Goal: Communication & Community: Answer question/provide support

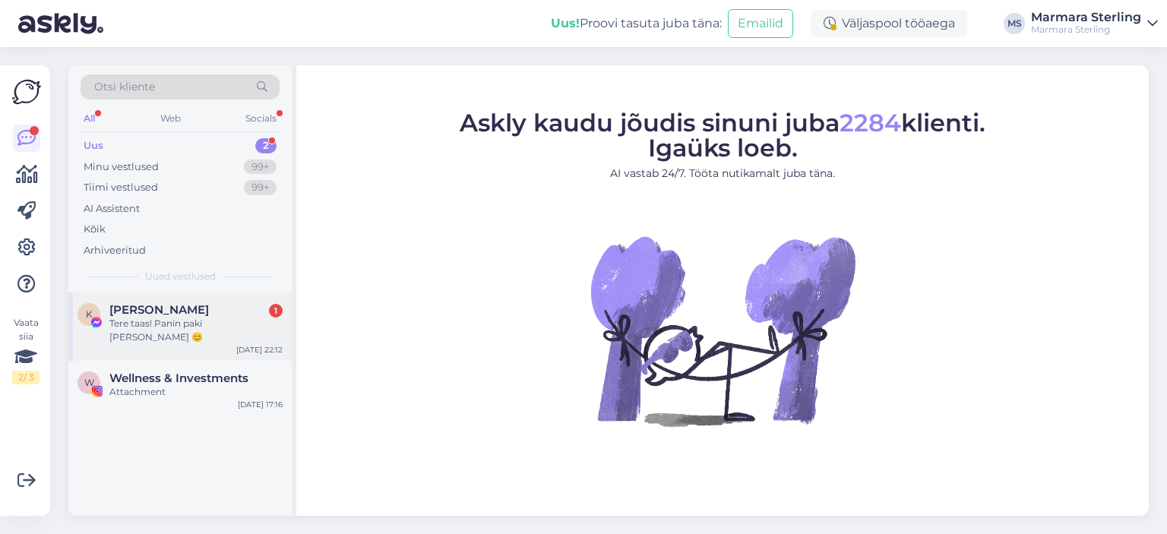
click at [174, 308] on span "[PERSON_NAME]" at bounding box center [159, 310] width 100 height 14
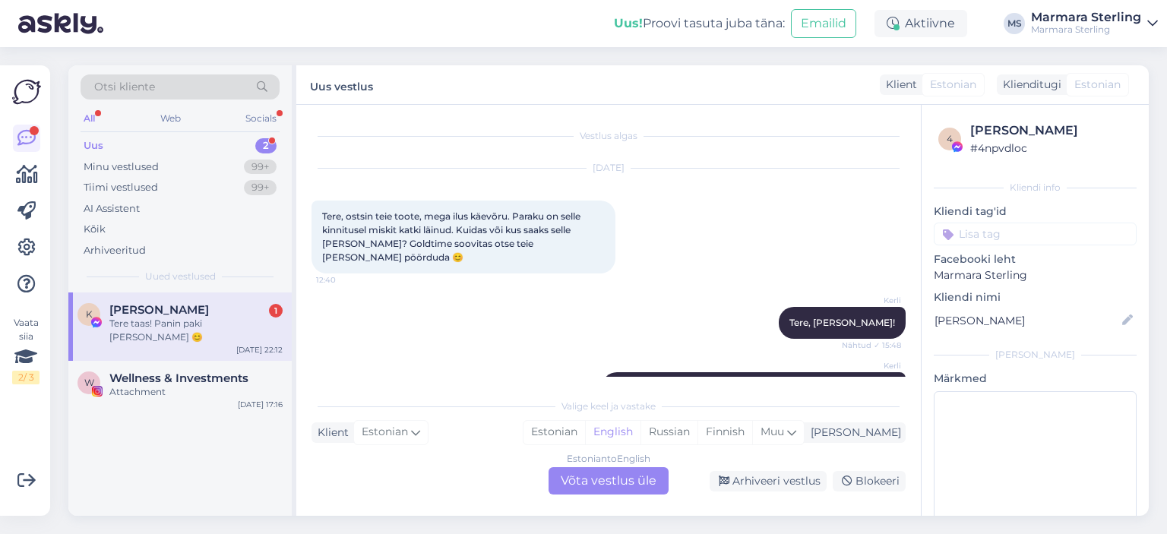
scroll to position [2029, 0]
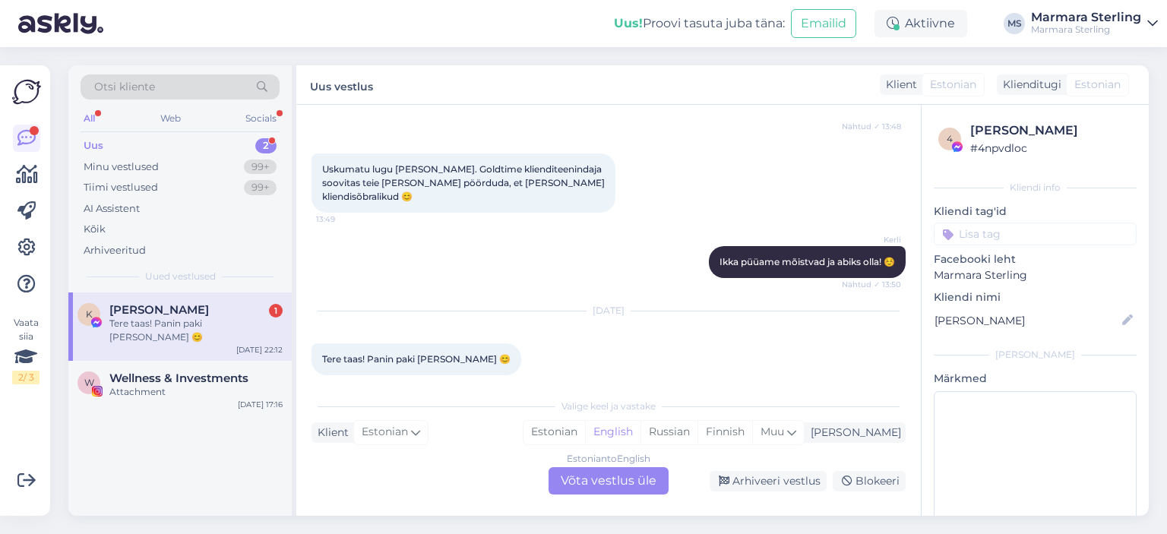
click at [602, 487] on div "Estonian to English Võta vestlus üle" at bounding box center [609, 480] width 120 height 27
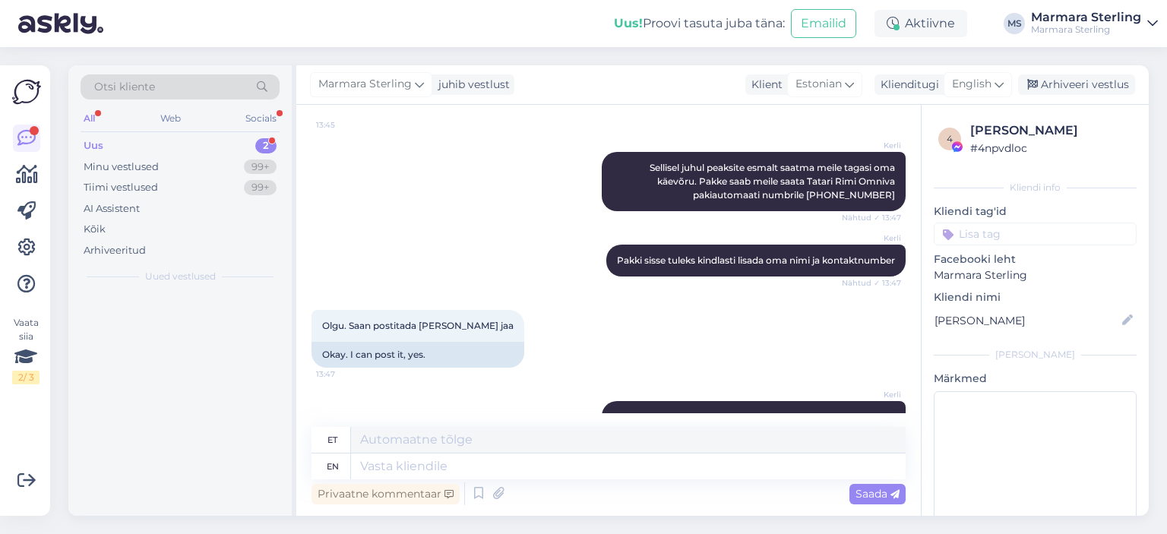
scroll to position [2355, 0]
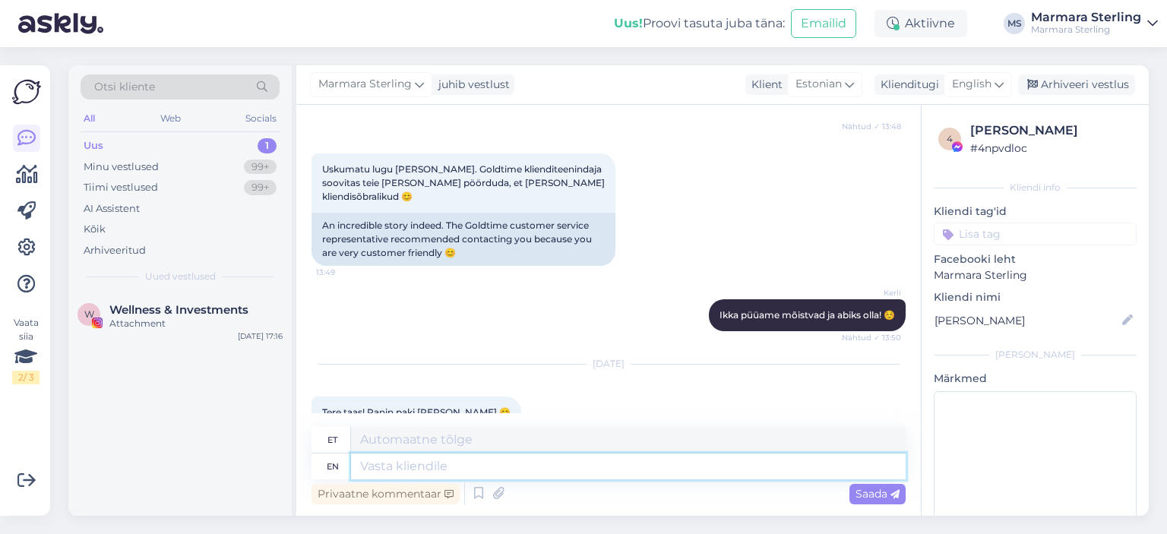
click at [591, 467] on textarea at bounding box center [628, 467] width 555 height 26
click at [998, 82] on icon at bounding box center [999, 84] width 9 height 17
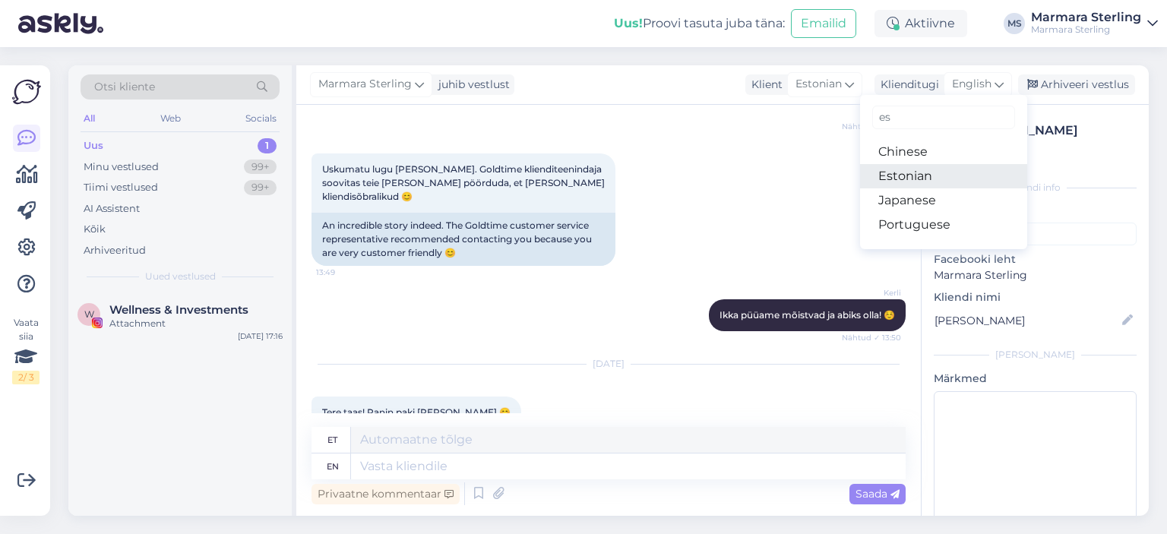
type input "es"
click at [942, 171] on link "Estonian" at bounding box center [943, 176] width 167 height 24
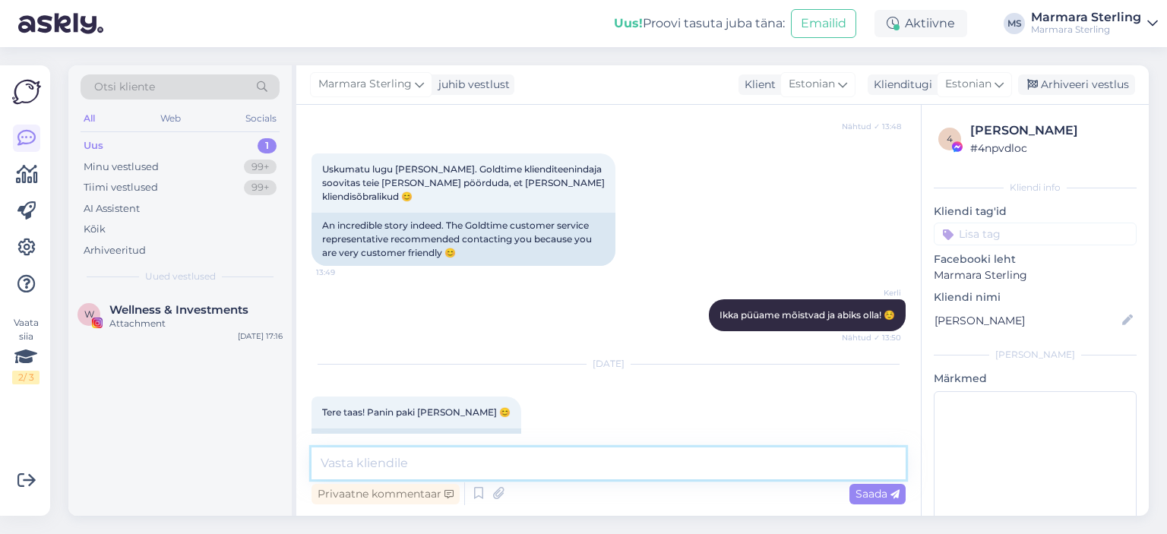
click at [495, 456] on textarea at bounding box center [609, 464] width 594 height 32
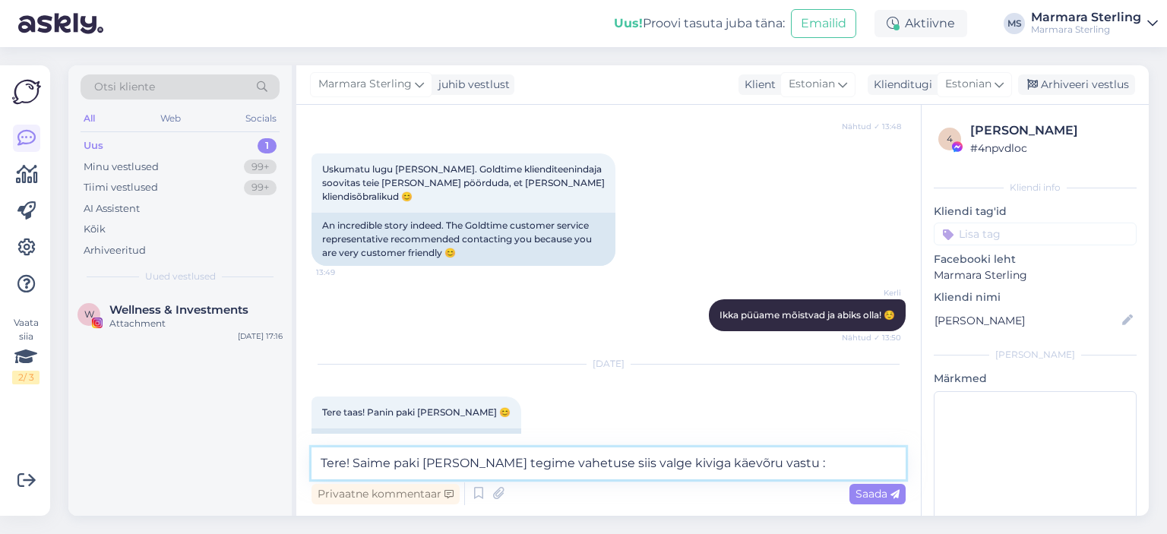
type textarea "Tere! Saime paki [PERSON_NAME] tegime vahetuse siis valge kiviga käevõru vastu …"
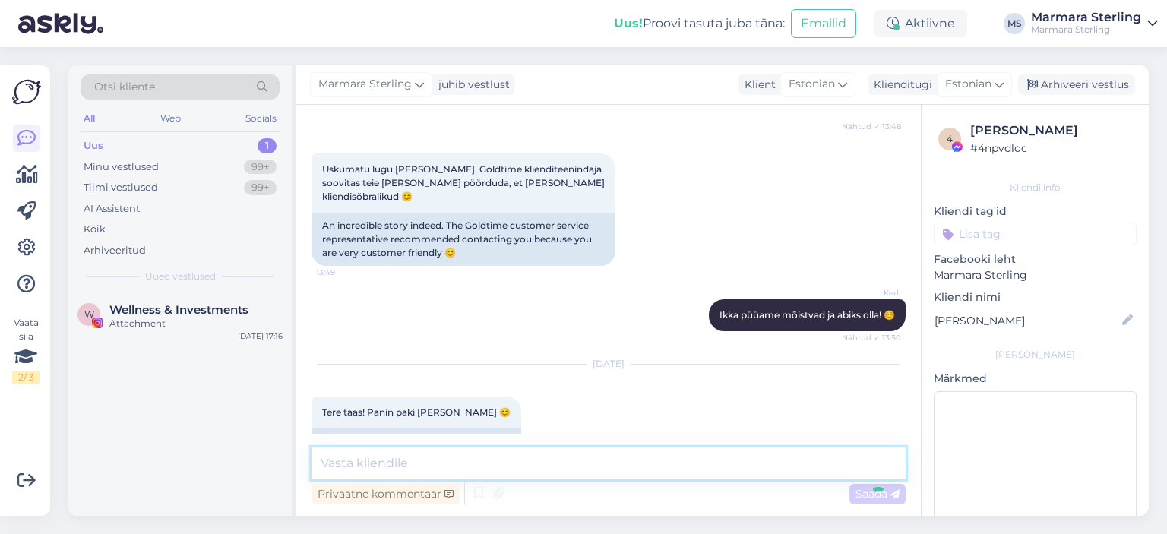
scroll to position [2488, 0]
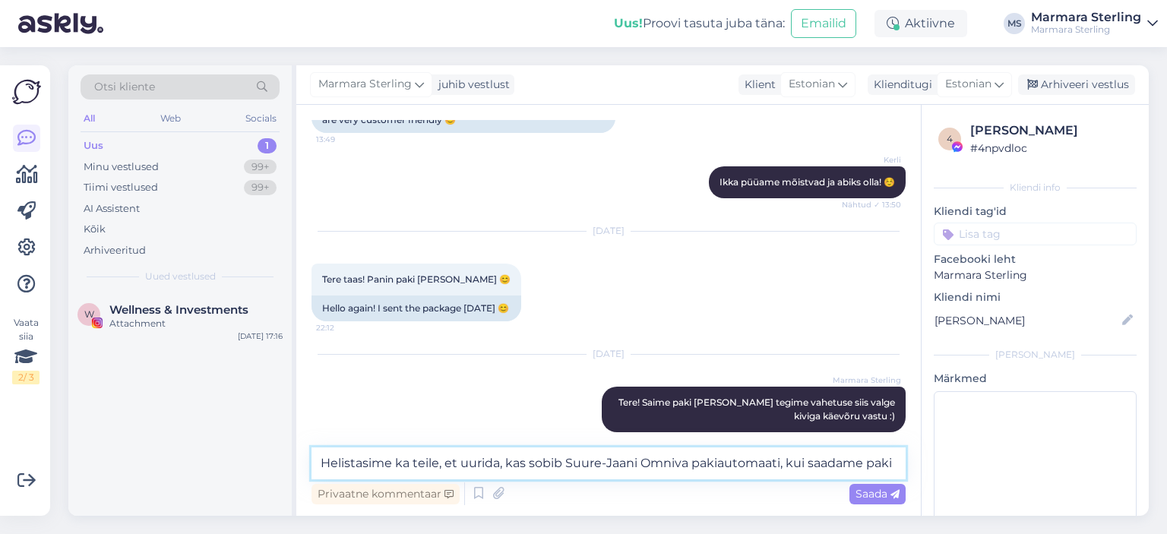
type textarea "Helistasime ka teile, et uurida, kas sobib Suure-Jaani Omniva pakiautomaati, ku…"
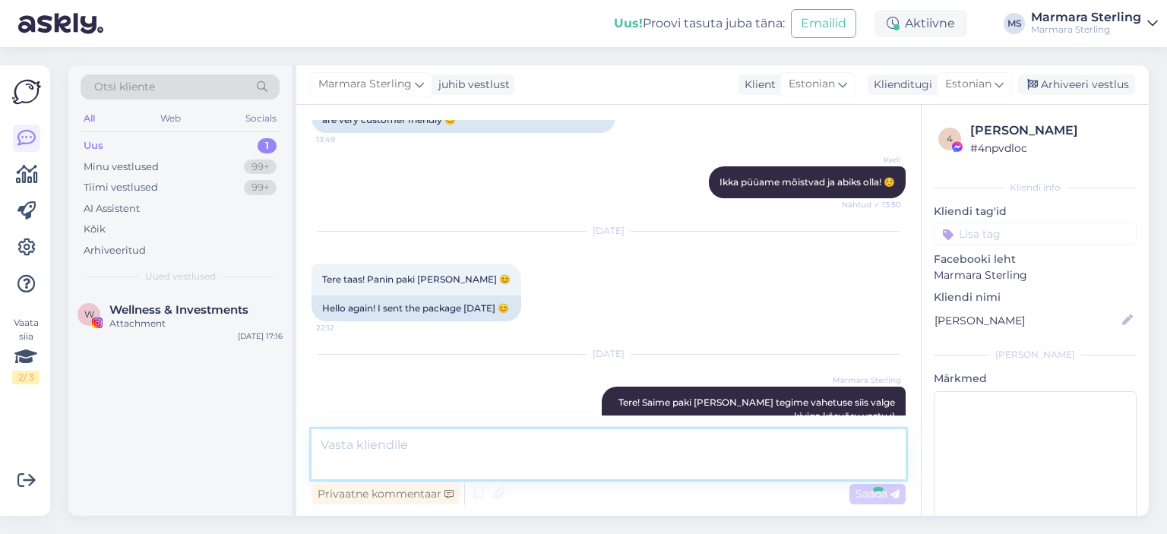
scroll to position [2567, 0]
